Goal: Task Accomplishment & Management: Use online tool/utility

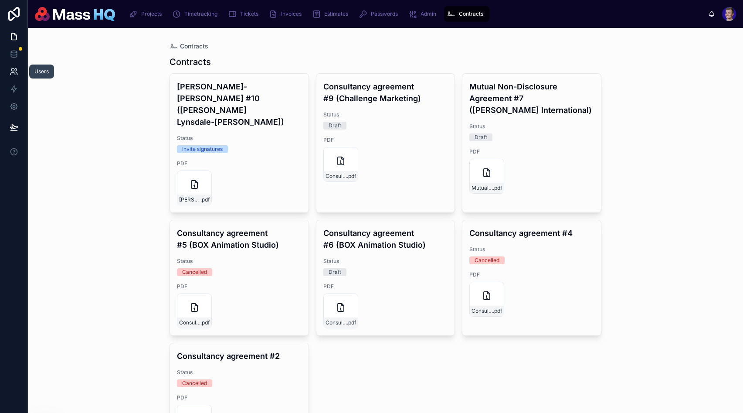
click at [15, 72] on icon at bounding box center [14, 71] width 9 height 9
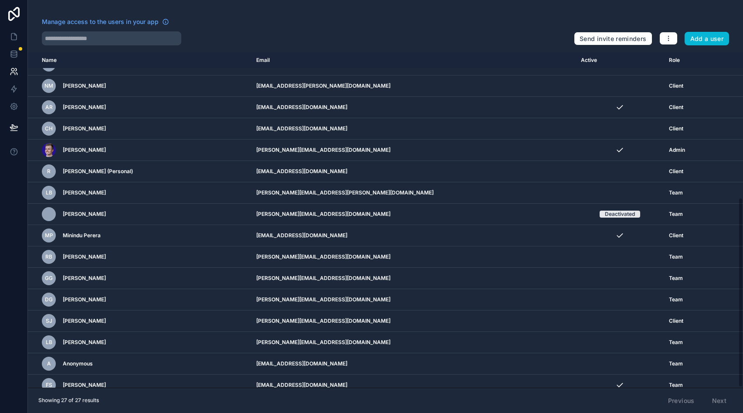
scroll to position [257, 0]
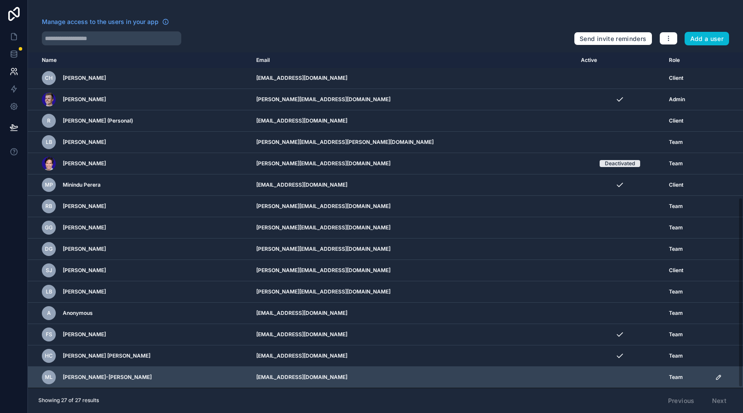
click at [717, 376] on icon "scrollable content" at bounding box center [719, 377] width 4 height 4
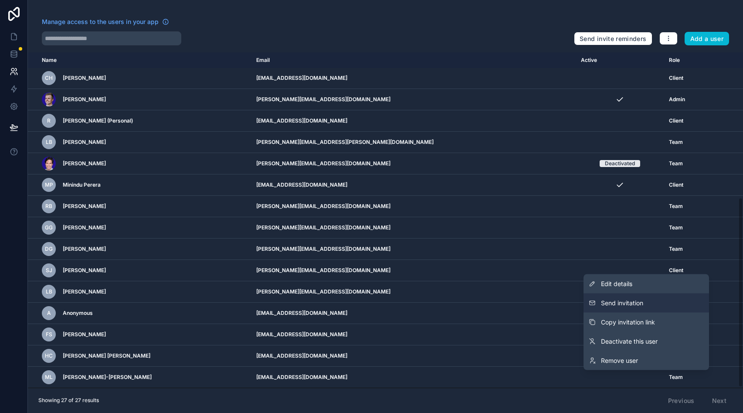
click at [627, 301] on span "Send invitation" at bounding box center [622, 303] width 42 height 9
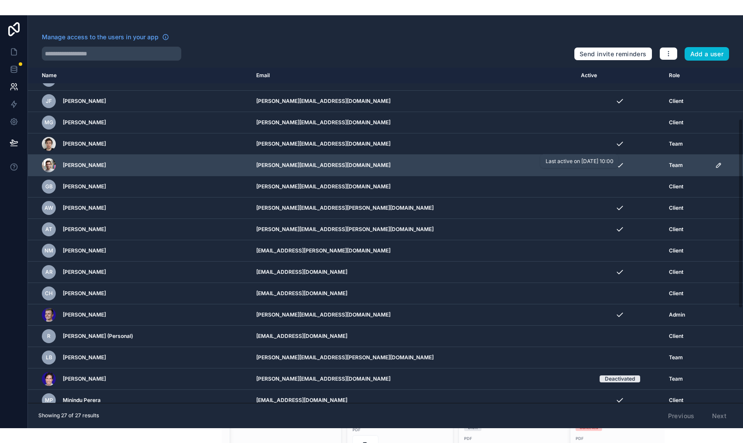
scroll to position [0, 0]
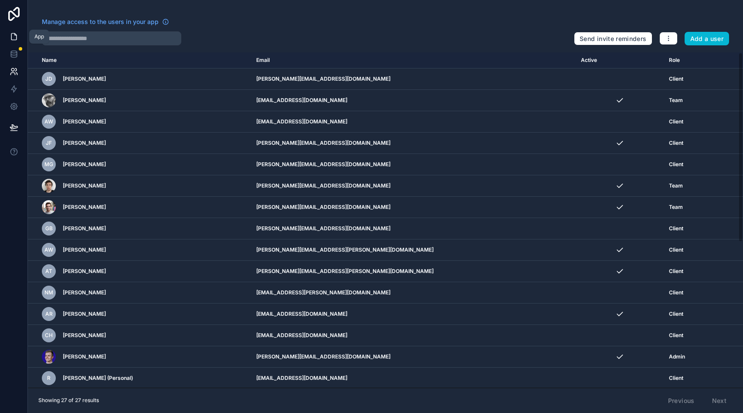
click at [7, 37] on link at bounding box center [13, 36] width 27 height 17
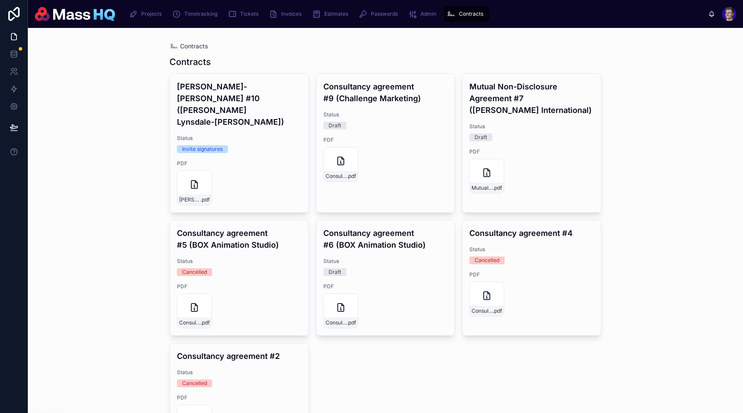
click at [94, 354] on div "Contracts Contracts [PERSON_NAME]-[PERSON_NAME] #10 ([PERSON_NAME] Lynsdale-[PE…" at bounding box center [385, 220] width 715 height 385
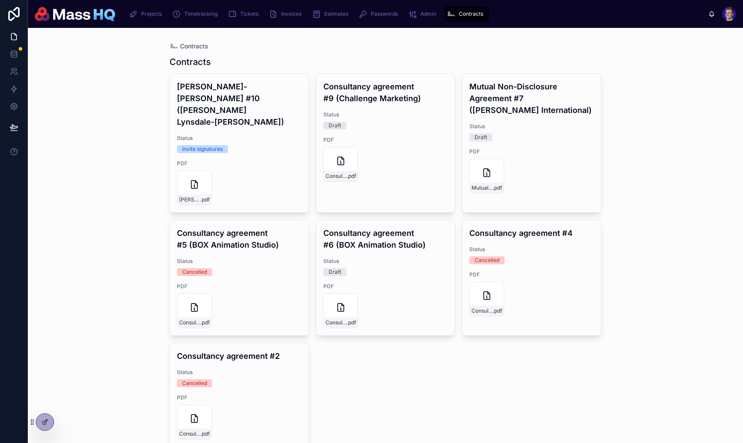
click at [93, 307] on div "Contracts Contracts [PERSON_NAME]-[PERSON_NAME] #10 ([PERSON_NAME] Lynsdale-[PE…" at bounding box center [385, 235] width 715 height 415
click at [45, 412] on icon at bounding box center [44, 421] width 7 height 7
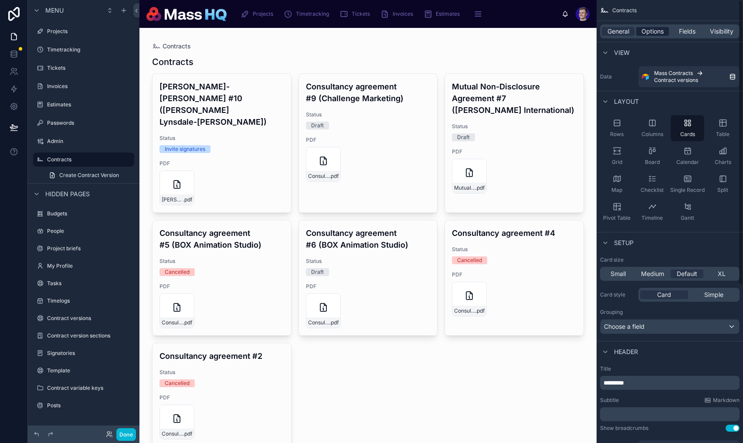
click at [652, 28] on span "Options" at bounding box center [653, 31] width 22 height 9
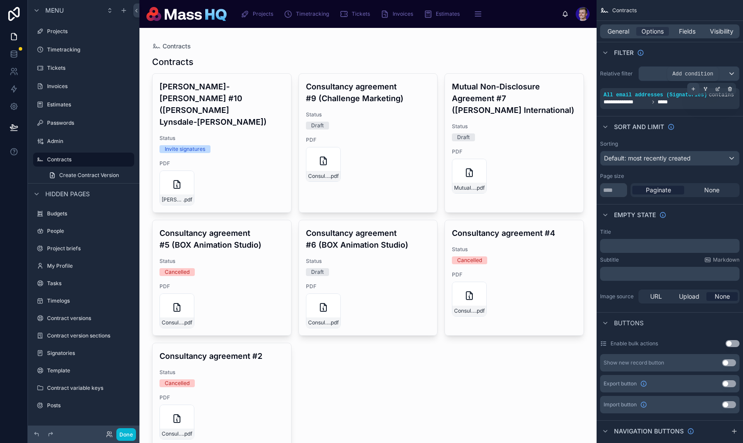
click at [694, 90] on icon "scrollable content" at bounding box center [693, 88] width 5 height 5
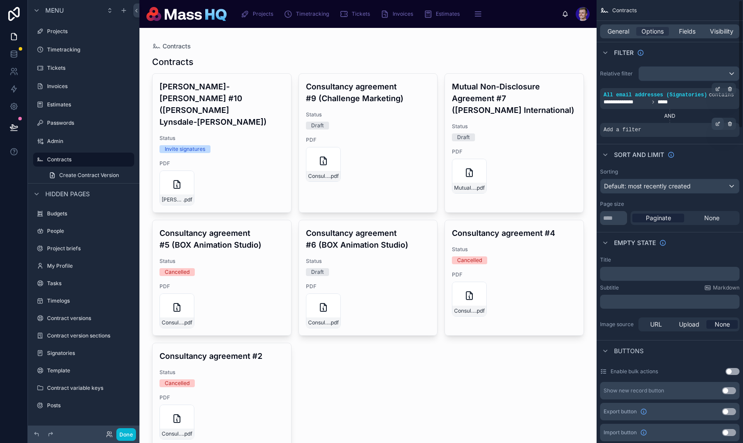
click at [715, 126] on icon "scrollable content" at bounding box center [717, 123] width 5 height 5
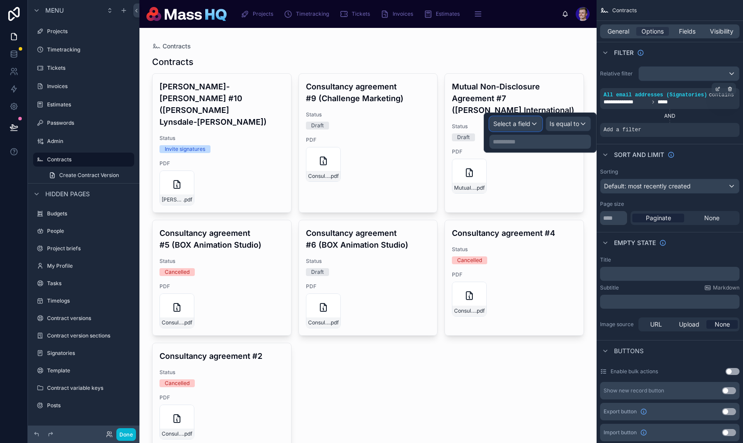
click at [505, 124] on span "Select a field" at bounding box center [511, 123] width 37 height 7
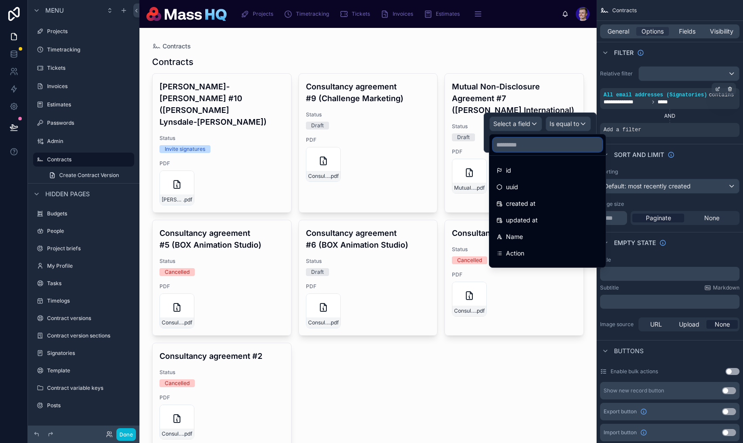
click at [513, 147] on input "text" at bounding box center [547, 145] width 109 height 14
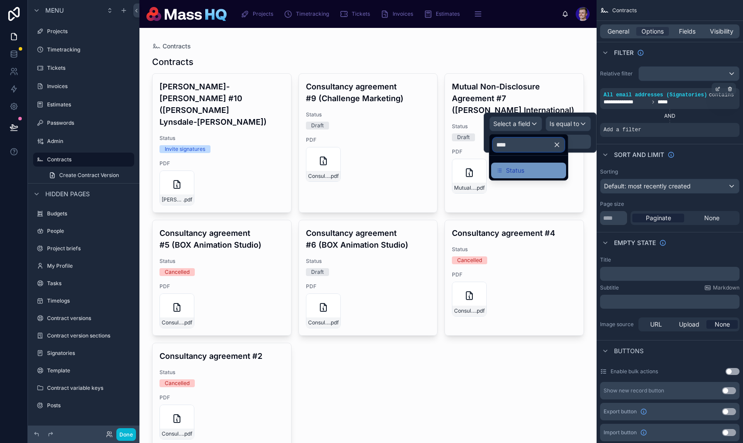
type input "****"
click at [543, 173] on div "Status" at bounding box center [528, 170] width 65 height 10
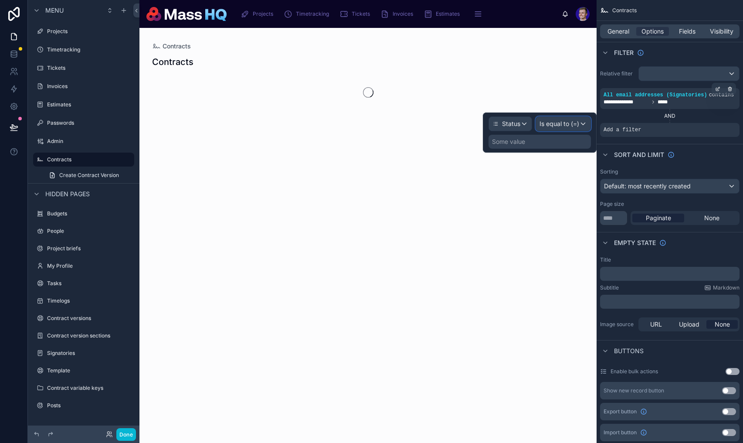
click at [546, 122] on span "Is equal to (=)" at bounding box center [560, 123] width 40 height 9
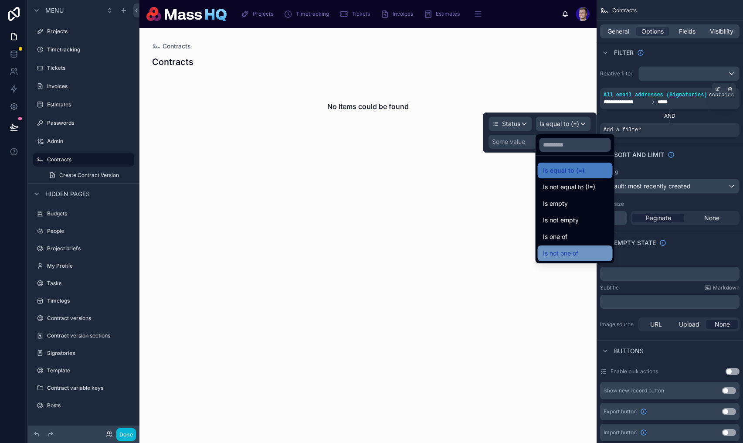
click at [561, 249] on span "Is not one of" at bounding box center [560, 253] width 35 height 10
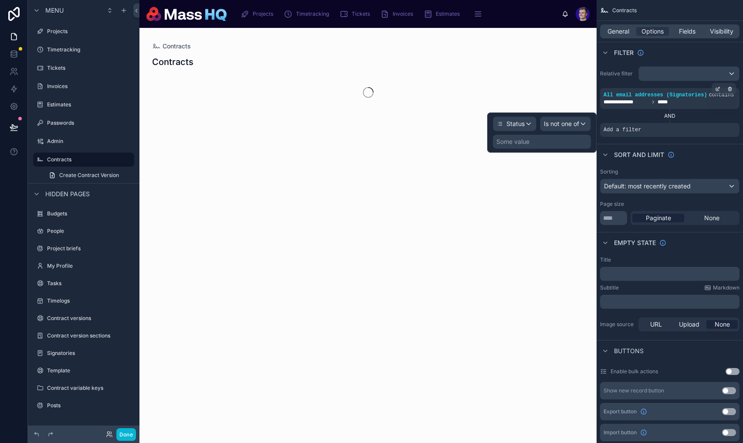
click at [541, 146] on div "Some value" at bounding box center [542, 142] width 98 height 14
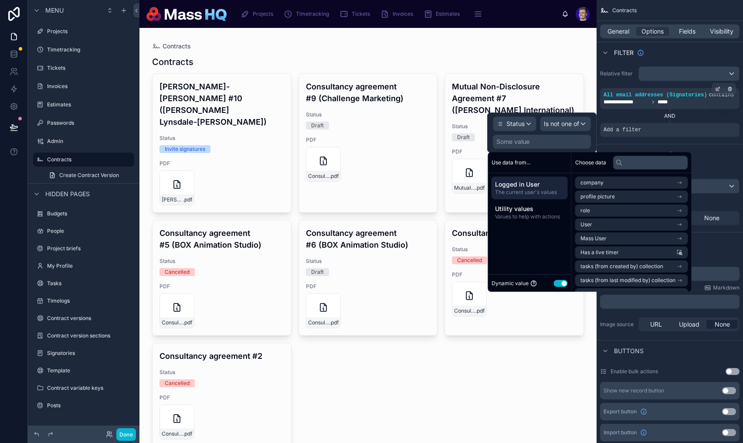
click at [563, 285] on button "Use setting" at bounding box center [561, 283] width 14 height 7
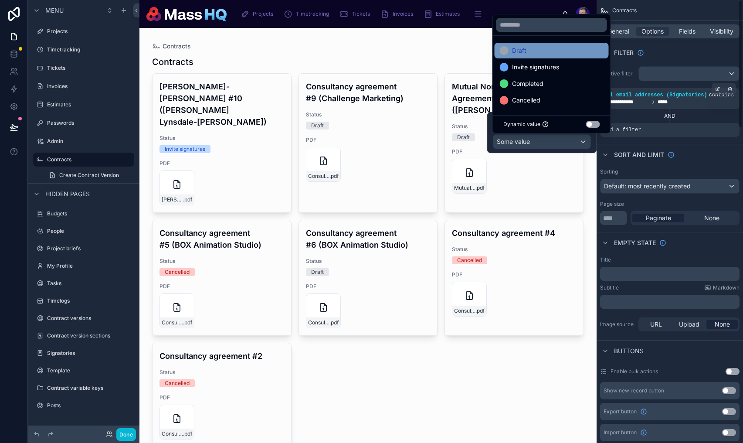
click at [530, 44] on div "Draft" at bounding box center [552, 51] width 114 height 16
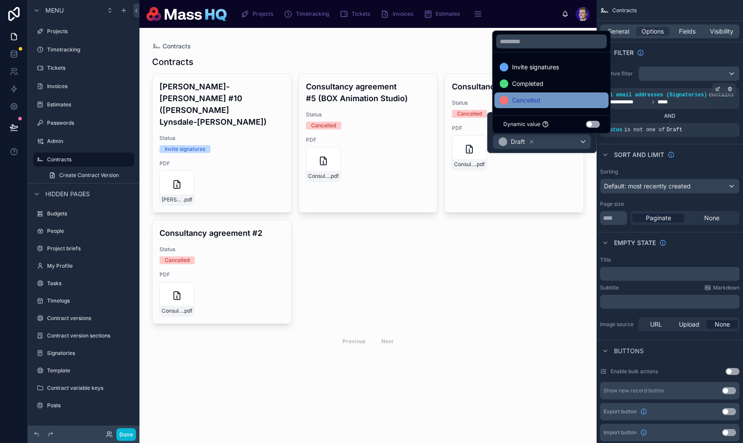
click at [537, 99] on span "Cancelled" at bounding box center [526, 100] width 28 height 10
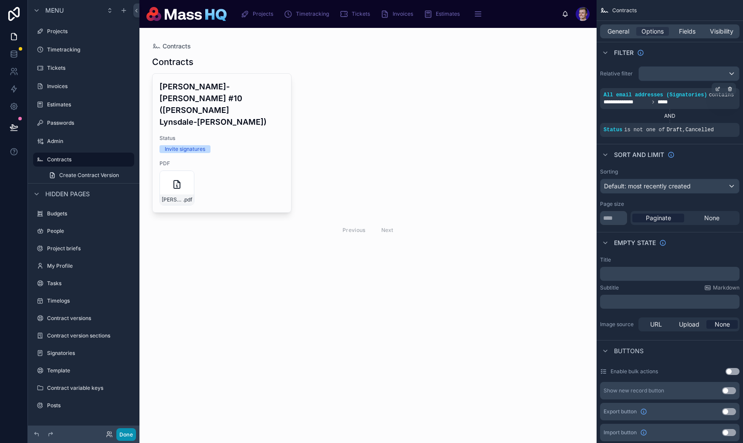
click at [130, 412] on button "Done" at bounding box center [126, 434] width 20 height 13
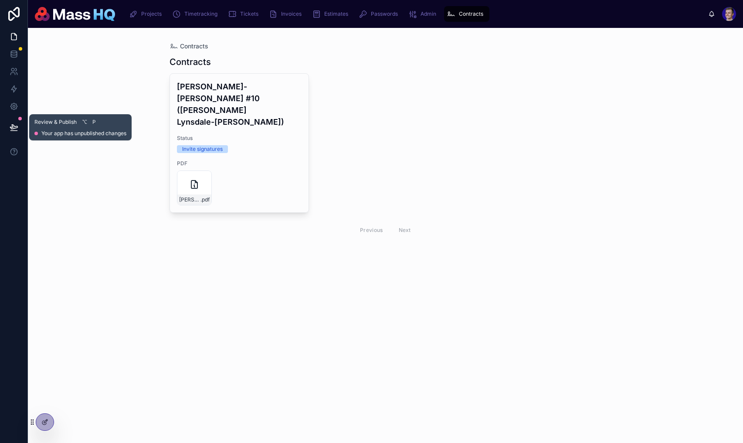
click at [15, 124] on icon at bounding box center [14, 127] width 9 height 9
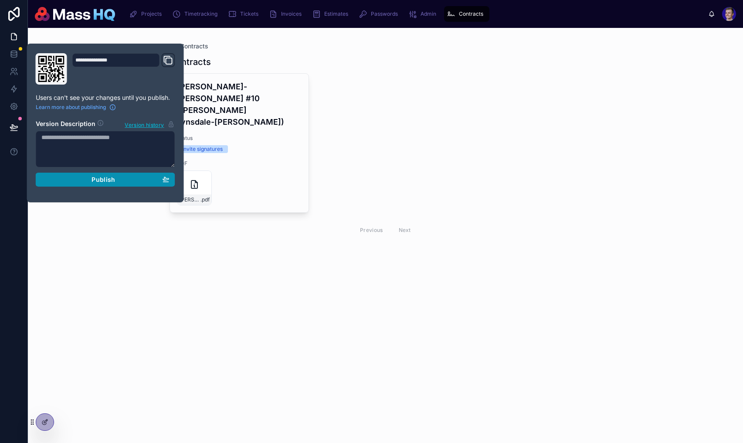
click at [149, 183] on button "Publish" at bounding box center [105, 180] width 139 height 14
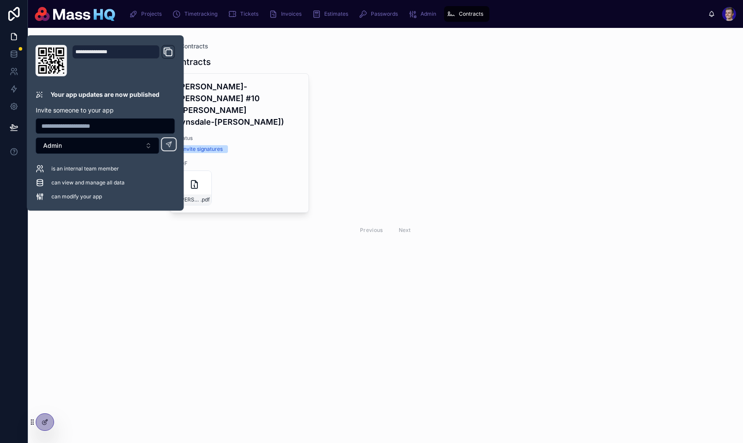
click at [321, 285] on div "Contracts Contracts [PERSON_NAME]-[PERSON_NAME] #10 ([PERSON_NAME] Lynsdale-[PE…" at bounding box center [385, 235] width 715 height 415
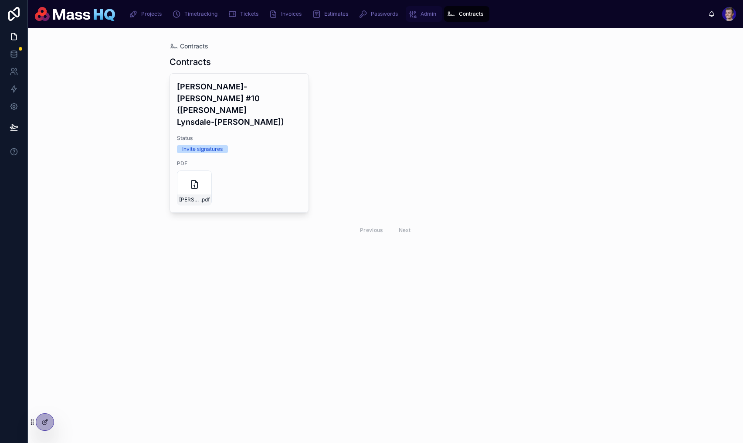
click at [421, 11] on span "Admin" at bounding box center [429, 13] width 16 height 7
